Goal: Ask a question

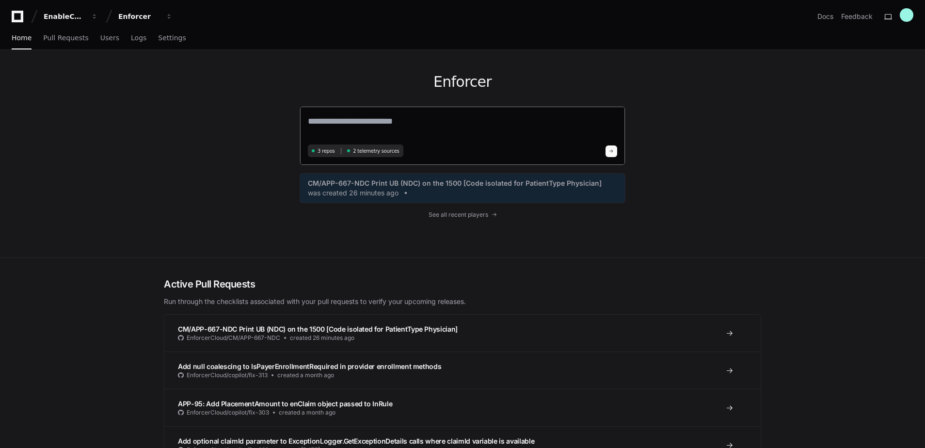
click at [342, 125] on textarea at bounding box center [462, 127] width 309 height 27
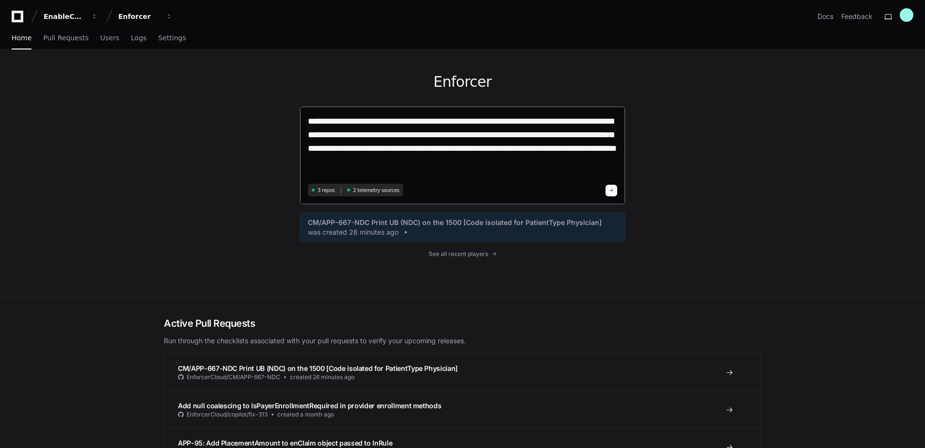
click at [544, 147] on textarea "**********" at bounding box center [462, 147] width 309 height 66
click at [474, 159] on textarea "**********" at bounding box center [462, 147] width 309 height 66
click at [446, 164] on textarea "**********" at bounding box center [462, 147] width 309 height 66
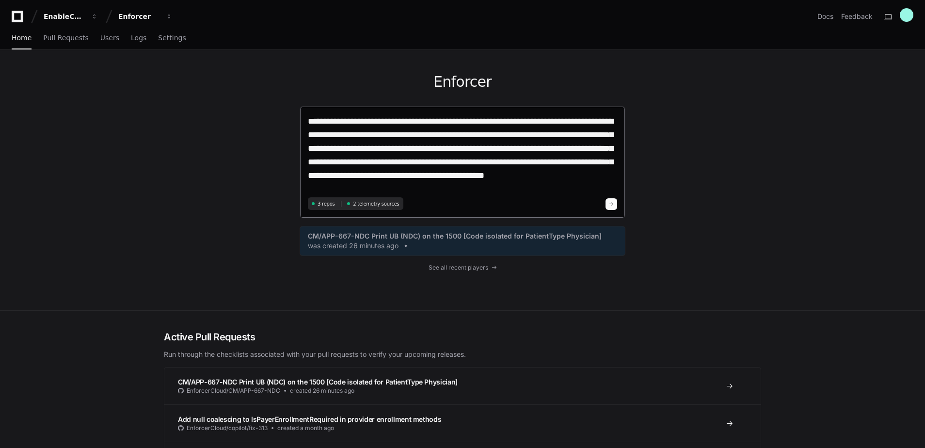
type textarea "**********"
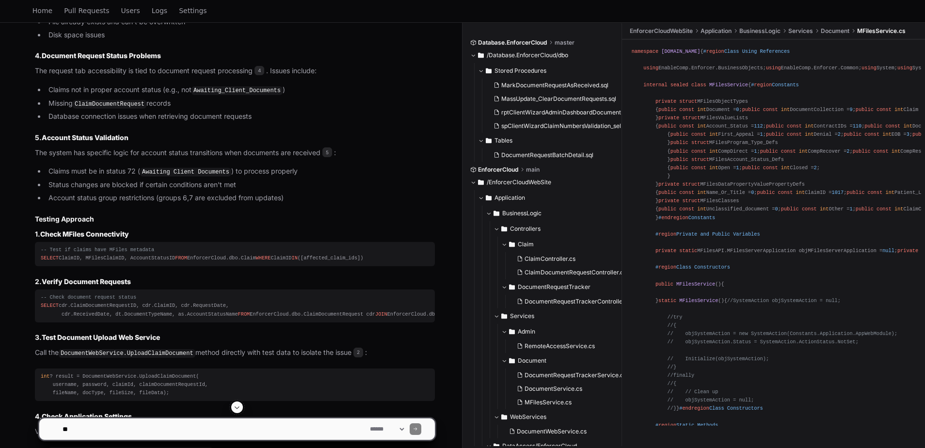
scroll to position [817, 0]
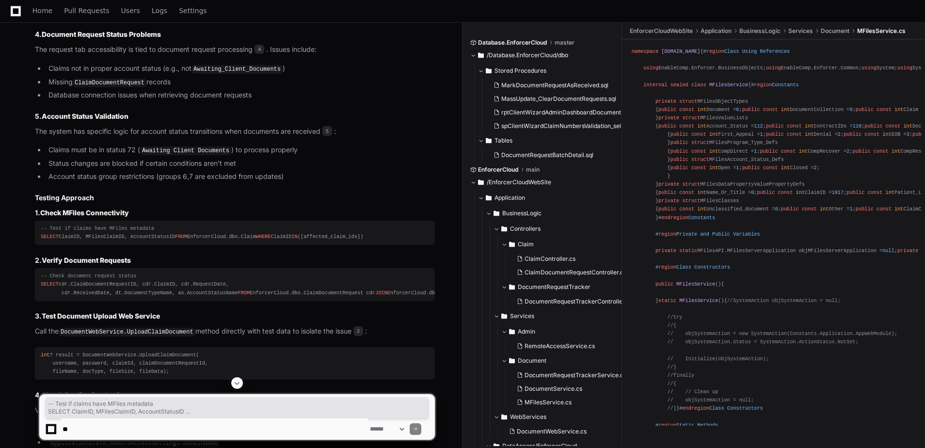
drag, startPoint x: 153, startPoint y: 252, endPoint x: 32, endPoint y: 229, distance: 123.8
click at [32, 229] on div "DocumentWebService.cs 2 RemoteAccessService.cs 3 MFilesService.cs 1 ClaimDocume…" at bounding box center [225, 132] width 419 height 1049
copy div "-- Test if claims have MFiles metadata SELECT ClaimID, MFilesClaimID, AccountSt…"
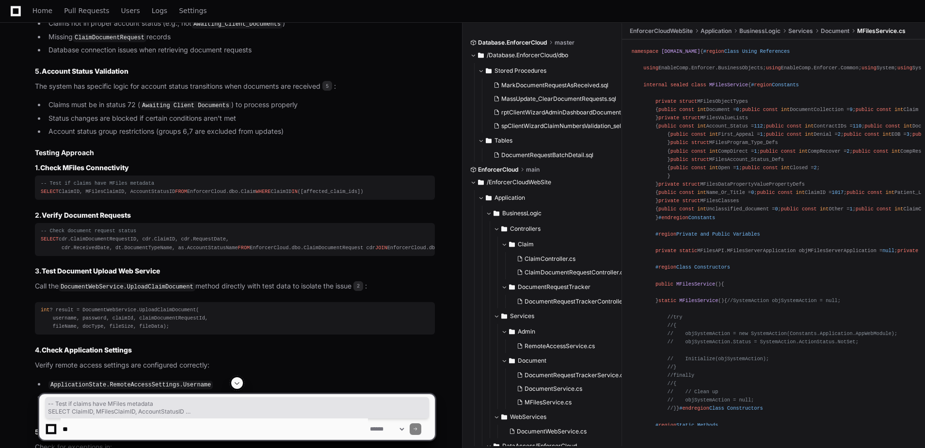
scroll to position [866, 0]
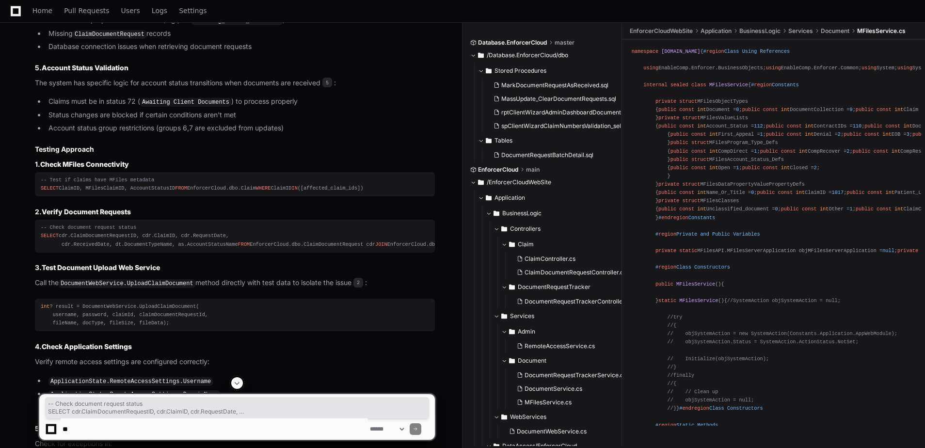
drag, startPoint x: 164, startPoint y: 303, endPoint x: 36, endPoint y: 242, distance: 141.4
click at [36, 242] on pre "-- Check document request status SELECT cdr.ClaimDocumentRequestID, cdr.ClaimID…" at bounding box center [235, 236] width 400 height 32
copy div "-- Check document request status SELECT cdr.ClaimDocumentRequestID, cdr.ClaimID…"
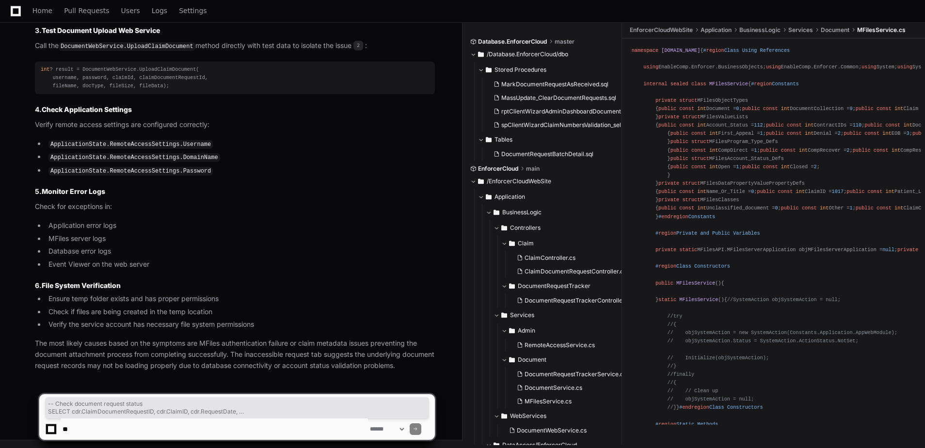
scroll to position [1158, 0]
click at [101, 431] on textarea at bounding box center [214, 428] width 307 height 21
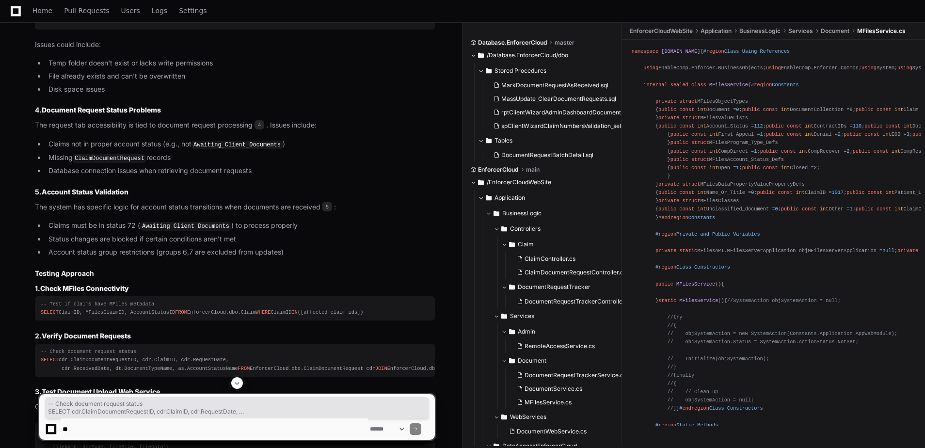
scroll to position [721, 0]
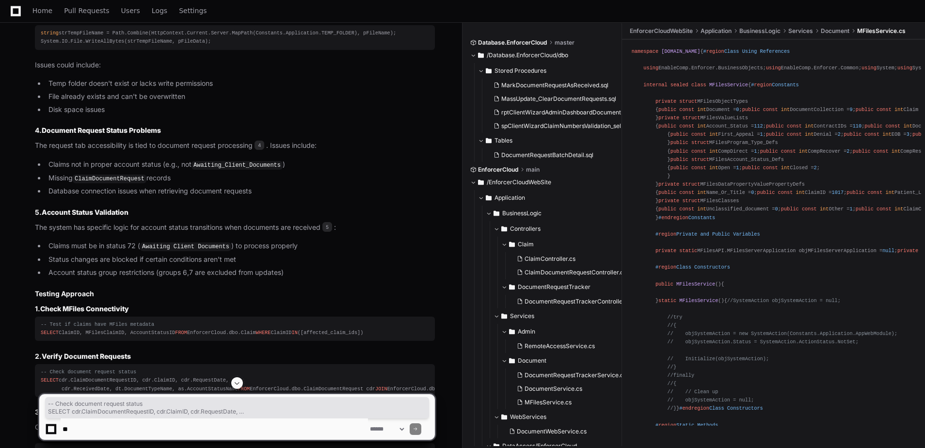
click at [221, 299] on article "Based on my analysis of the EnforcerCloud document processing system, there are…" at bounding box center [235, 261] width 400 height 982
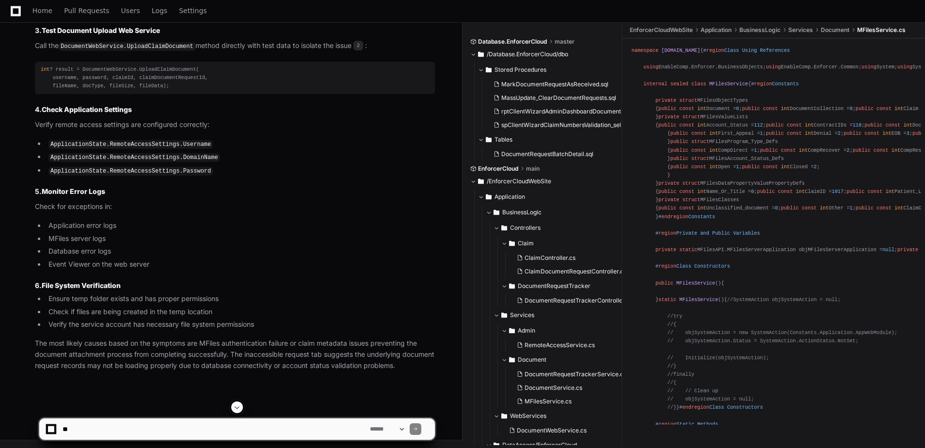
scroll to position [1158, 0]
click at [169, 424] on textarea at bounding box center [214, 428] width 307 height 21
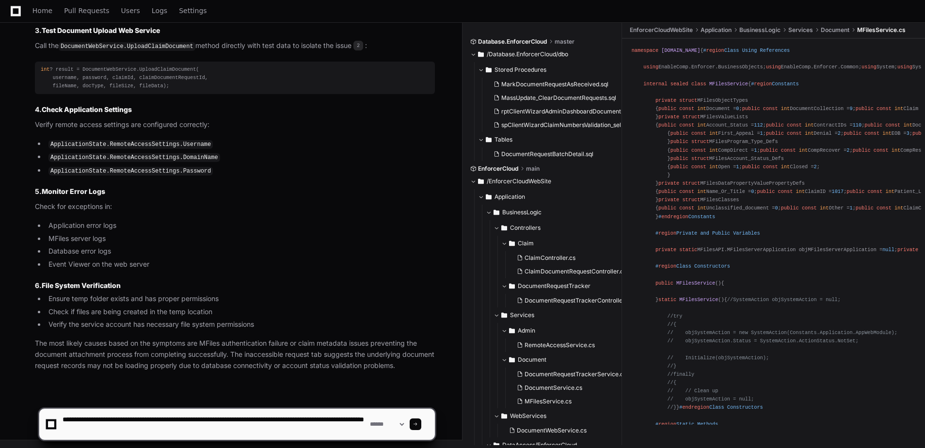
click at [167, 427] on textarea at bounding box center [214, 424] width 307 height 31
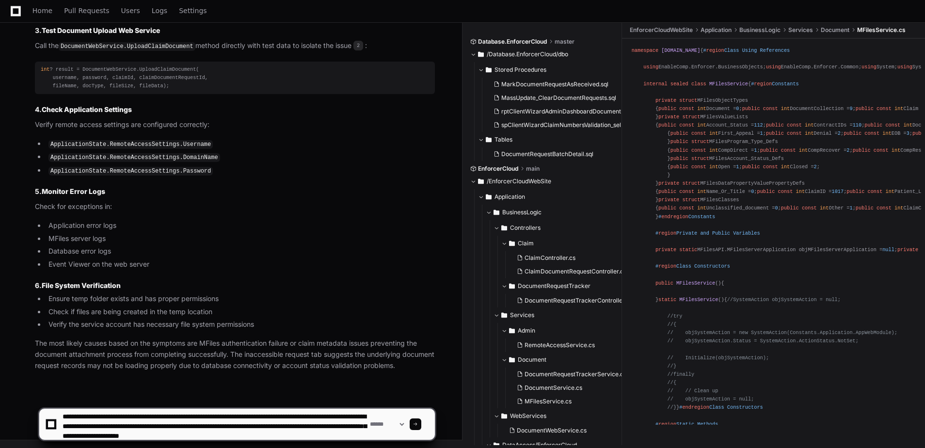
type textarea "**********"
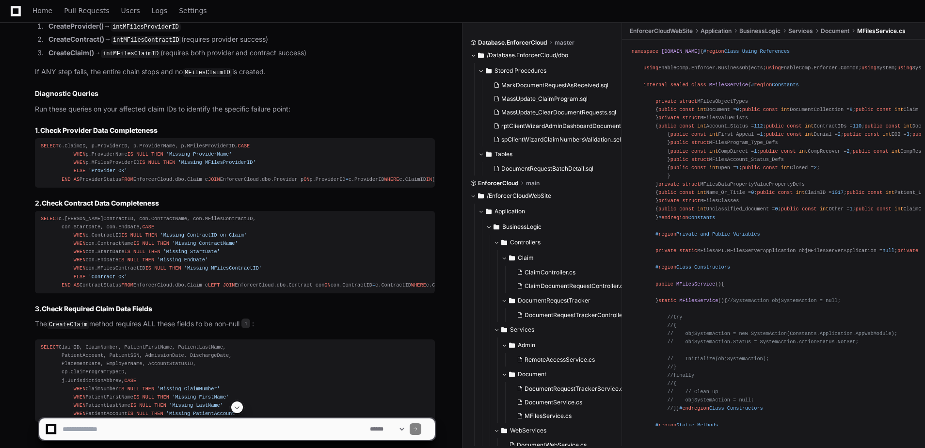
scroll to position [1764, 0]
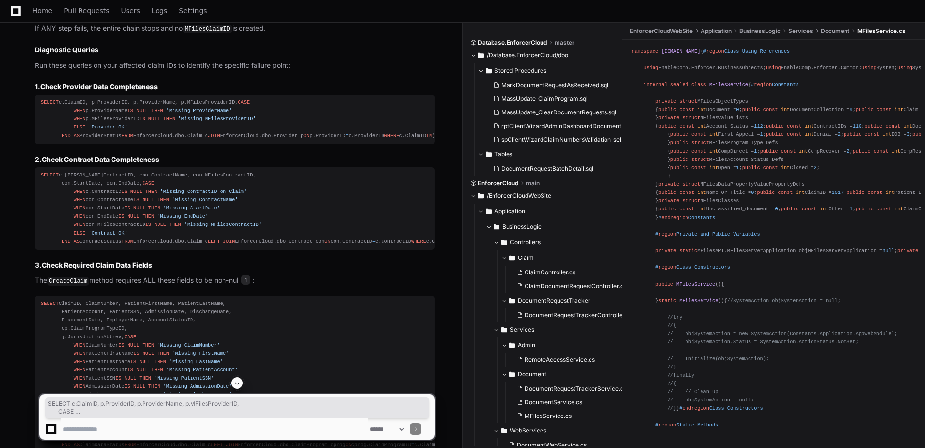
drag, startPoint x: 170, startPoint y: 223, endPoint x: 38, endPoint y: 159, distance: 147.0
click at [38, 144] on pre "SELECT c.ClaimID, p.ProviderID, p.ProviderName, p.MFilesProviderID, CASE WHEN p…" at bounding box center [235, 119] width 400 height 49
copy div "SELECT c.ClaimID, p.ProviderID, p.ProviderName, p.MFilesProviderID, CASE WHEN p…"
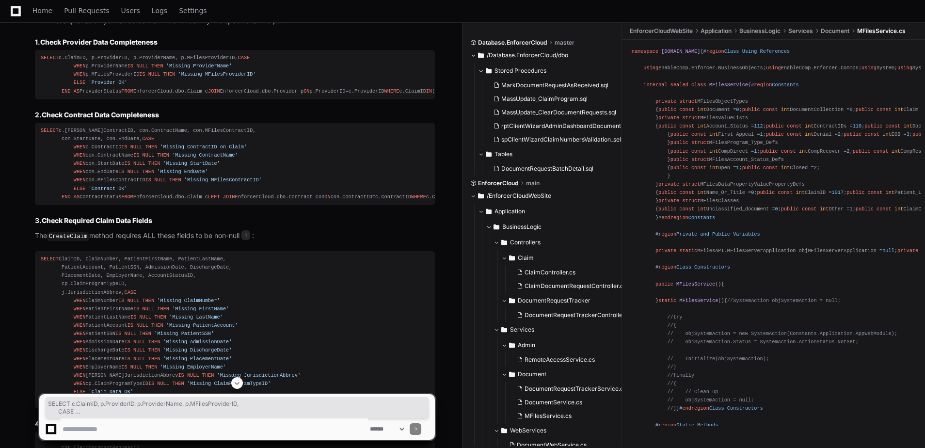
scroll to position [1813, 0]
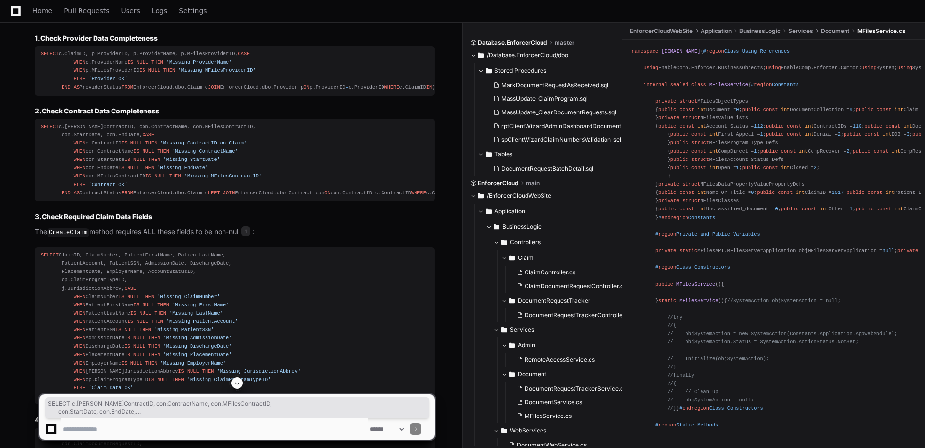
drag, startPoint x: 177, startPoint y: 315, endPoint x: 39, endPoint y: 215, distance: 170.9
click at [39, 201] on pre "SELECT c.[PERSON_NAME]ContractID, con.ContractName, con.MFilesContractID, con.S…" at bounding box center [235, 160] width 400 height 82
copy div "SELECT c.[PERSON_NAME]ContractID, con.ContractName, con.MFilesContractID, con.S…"
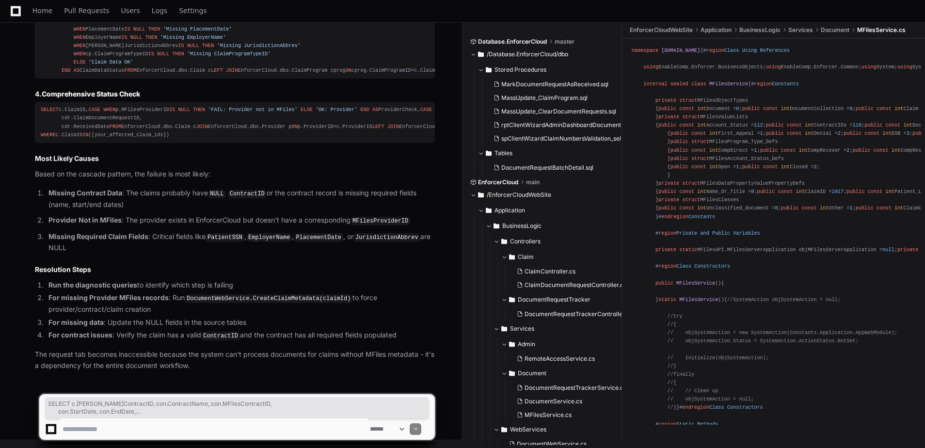
scroll to position [2364, 0]
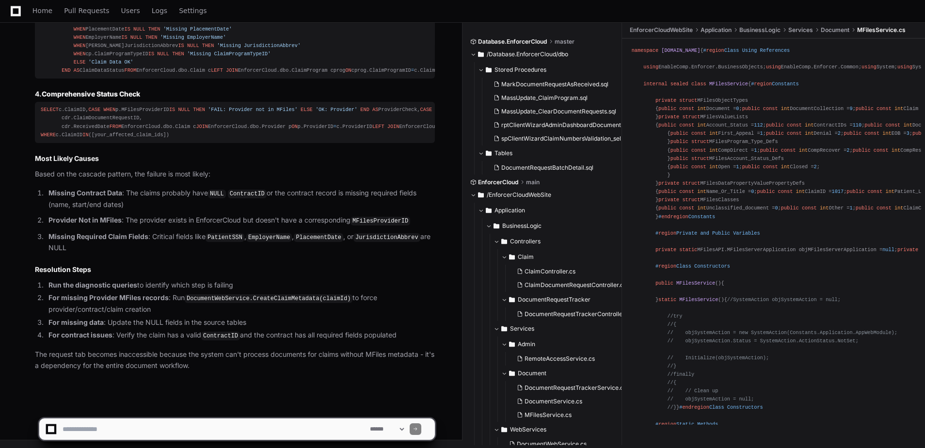
click at [92, 423] on textarea at bounding box center [214, 428] width 307 height 21
type textarea "**********"
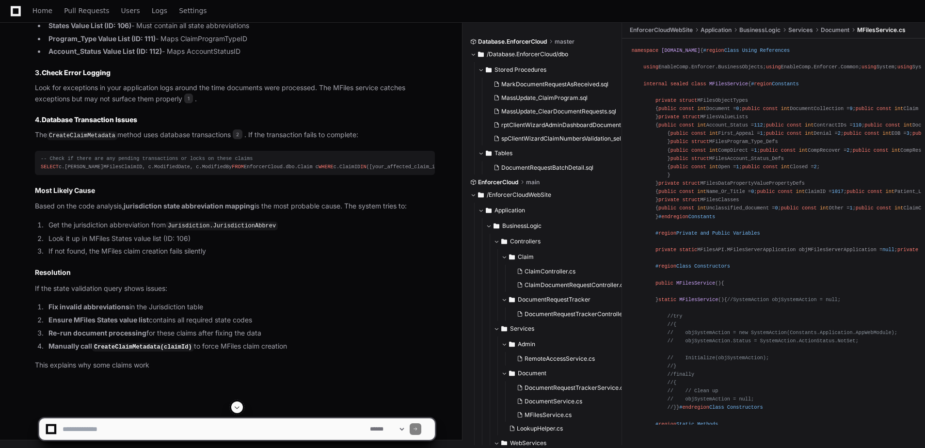
scroll to position [3315, 0]
